Goal: Task Accomplishment & Management: Complete application form

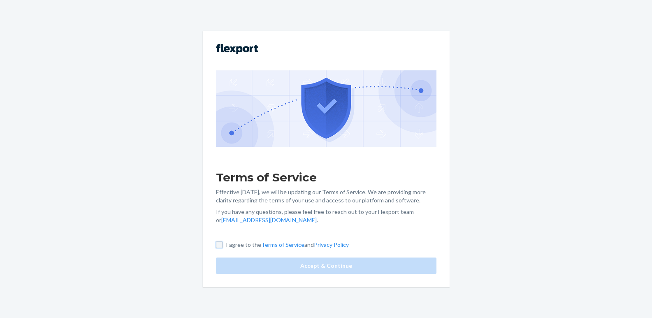
click at [222, 243] on input "I agree to the Terms of Service and Privacy Policy" at bounding box center [219, 244] width 7 height 7
checkbox input "true"
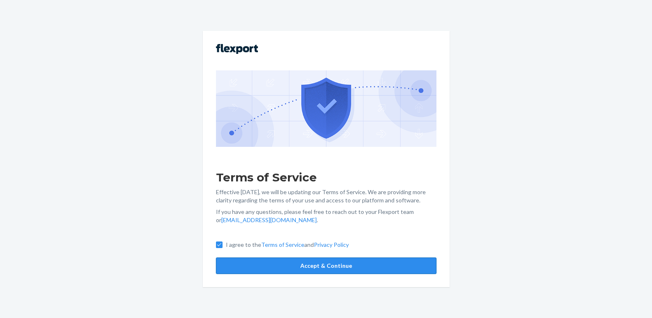
click at [317, 264] on button "Accept & Continue" at bounding box center [326, 265] width 220 height 16
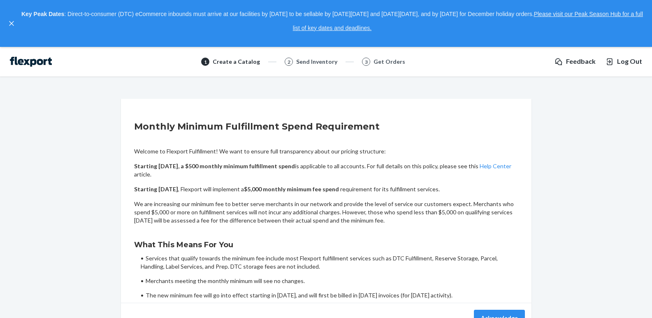
scroll to position [48, 0]
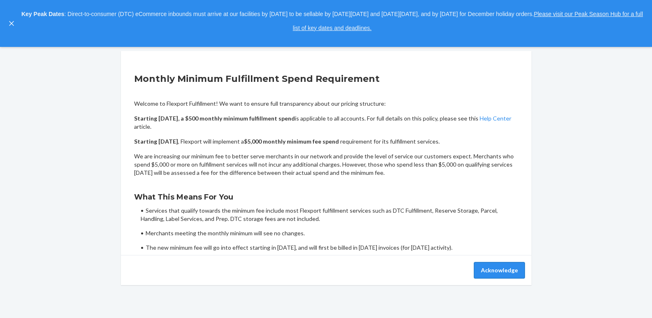
click at [506, 275] on button "Acknowledge" at bounding box center [499, 270] width 51 height 16
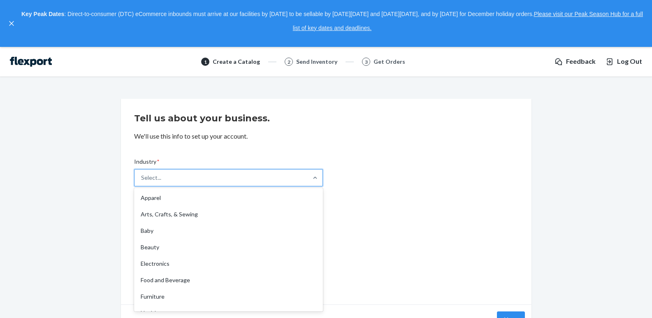
click at [224, 172] on div "Select..." at bounding box center [220, 177] width 173 height 16
click at [142, 173] on input "Industry * option Apparel focused, 1 of 19. 19 results available. Use Up and Do…" at bounding box center [141, 177] width 1 height 8
click at [224, 176] on div "Select..." at bounding box center [220, 177] width 173 height 16
click at [142, 176] on input "Industry * option Apparel focused, 1 of 19. 19 results available. Use Up and Do…" at bounding box center [141, 177] width 1 height 8
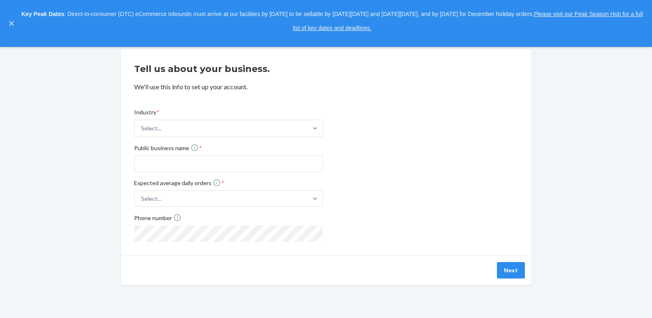
scroll to position [90, 0]
click at [357, 183] on div "Industry * Select... Public business name * Expected average daily orders * Sel…" at bounding box center [326, 168] width 384 height 147
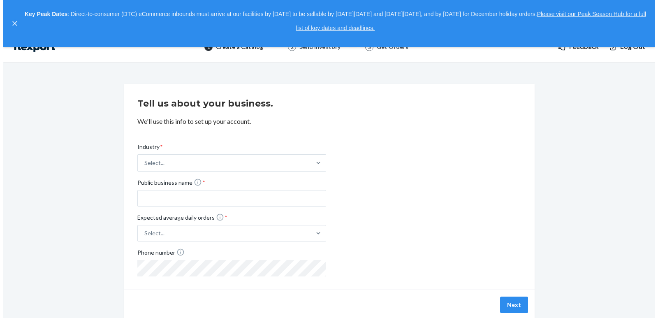
scroll to position [0, 0]
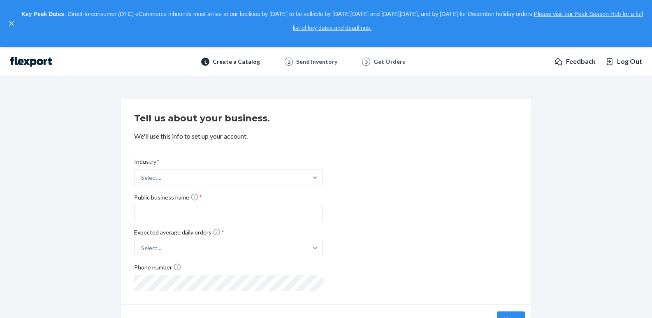
click at [625, 62] on span "Log Out" at bounding box center [629, 61] width 25 height 9
